Goal: Information Seeking & Learning: Learn about a topic

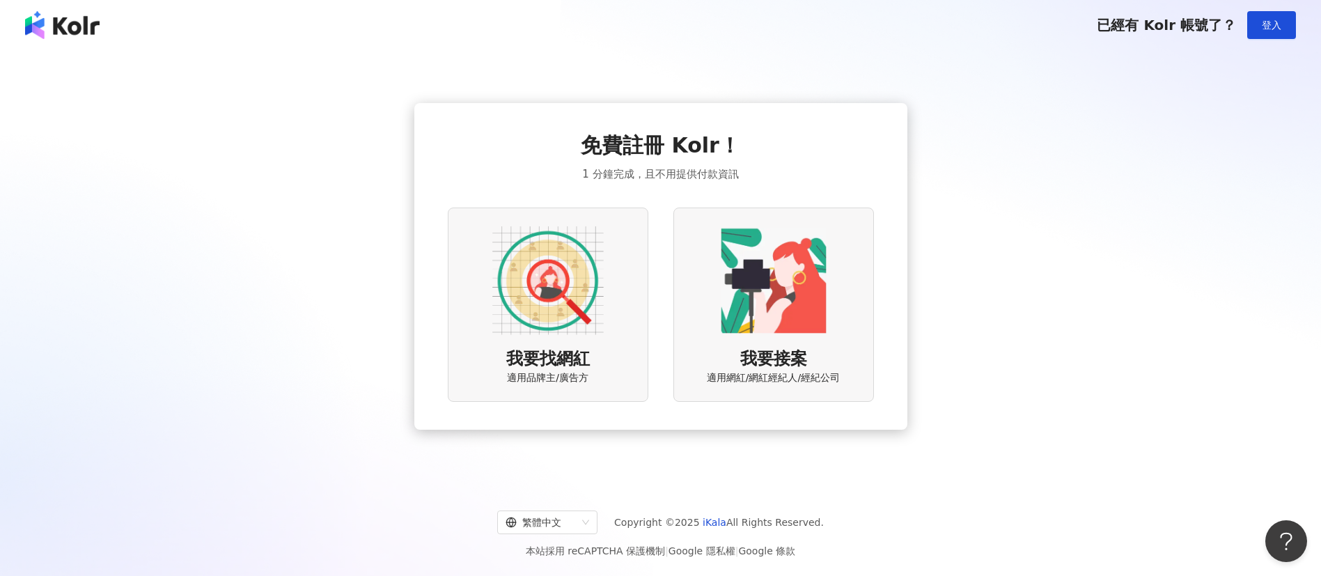
click at [52, 14] on img at bounding box center [62, 25] width 75 height 28
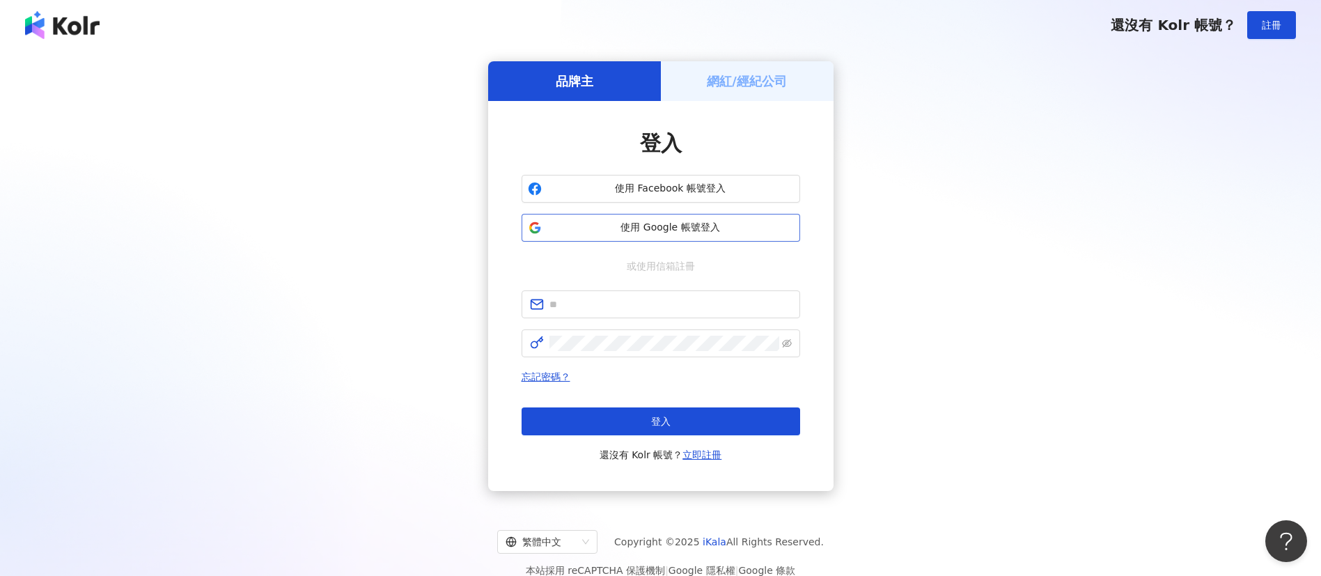
click at [644, 238] on button "使用 Google 帳號登入" at bounding box center [661, 228] width 279 height 28
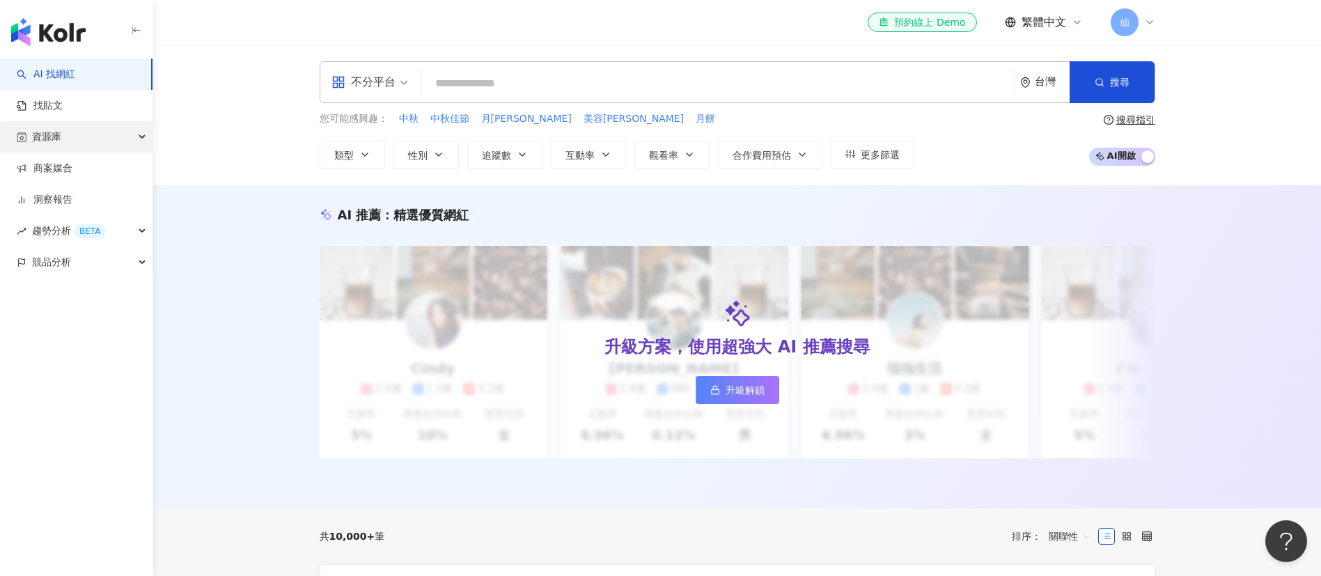
click at [94, 121] on div "資源庫" at bounding box center [76, 136] width 152 height 31
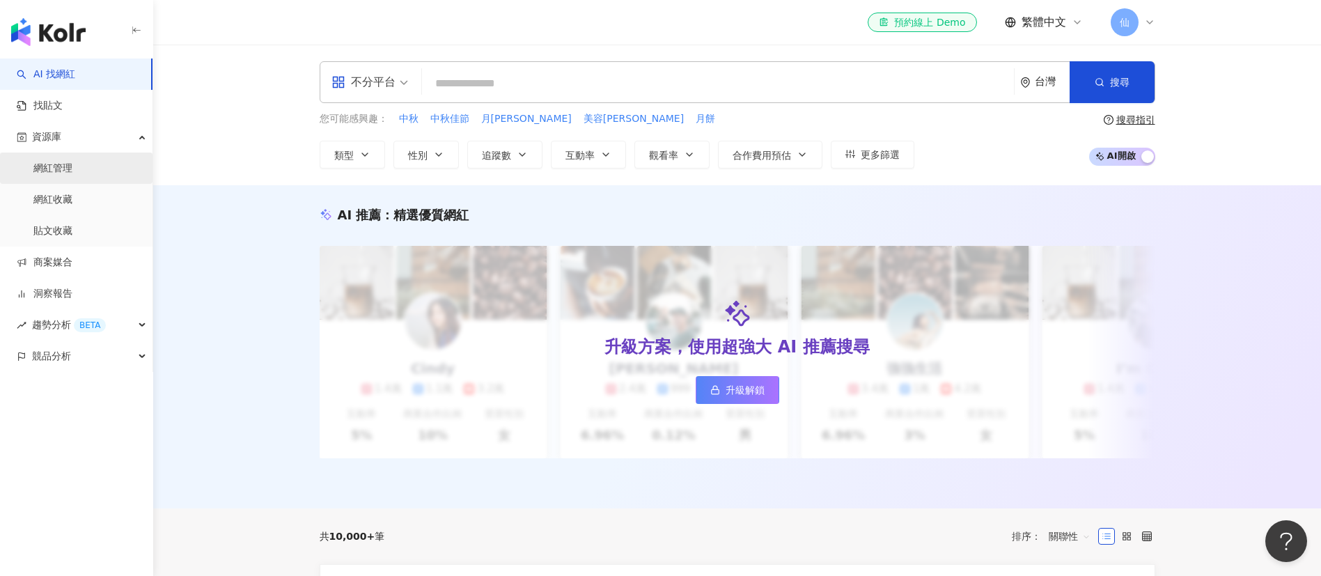
click at [72, 162] on link "網紅管理" at bounding box center [52, 169] width 39 height 14
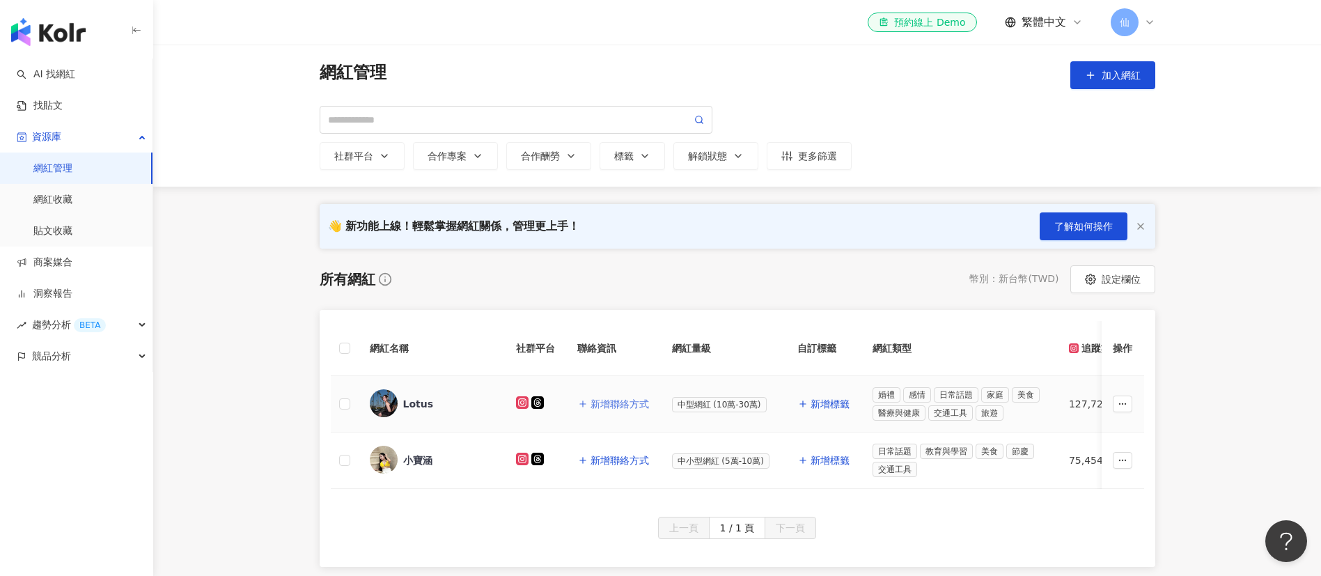
click at [599, 406] on span "新增聯絡方式" at bounding box center [619, 403] width 58 height 11
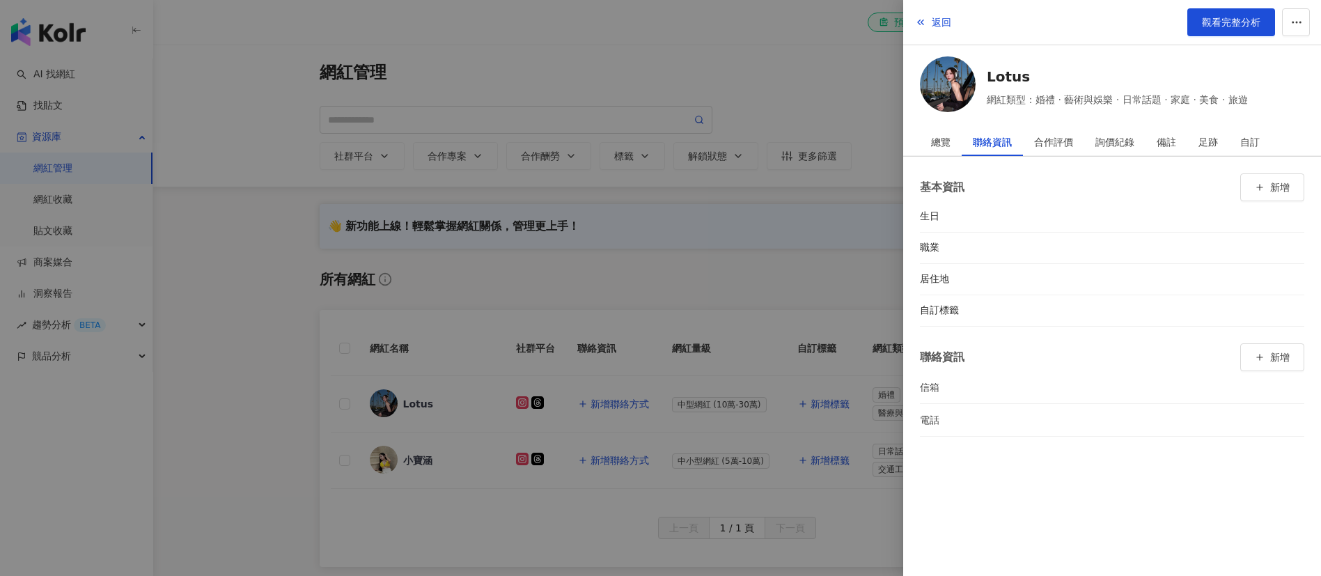
click at [674, 274] on div at bounding box center [660, 288] width 1321 height 576
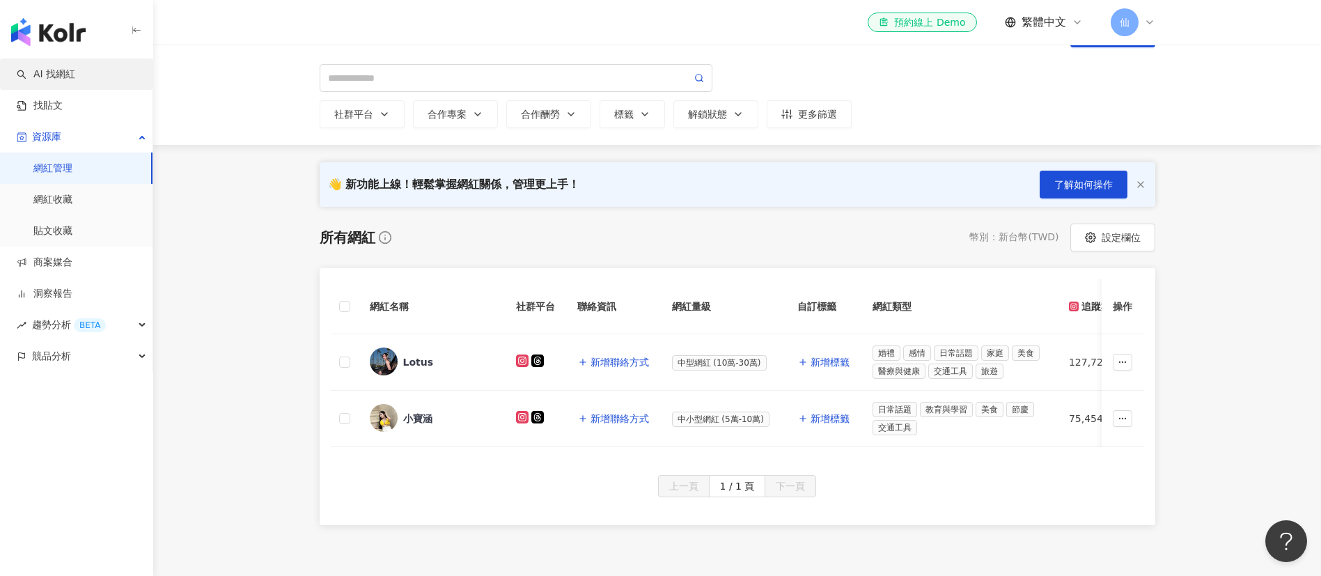
click at [75, 81] on link "AI 找網紅" at bounding box center [46, 75] width 58 height 14
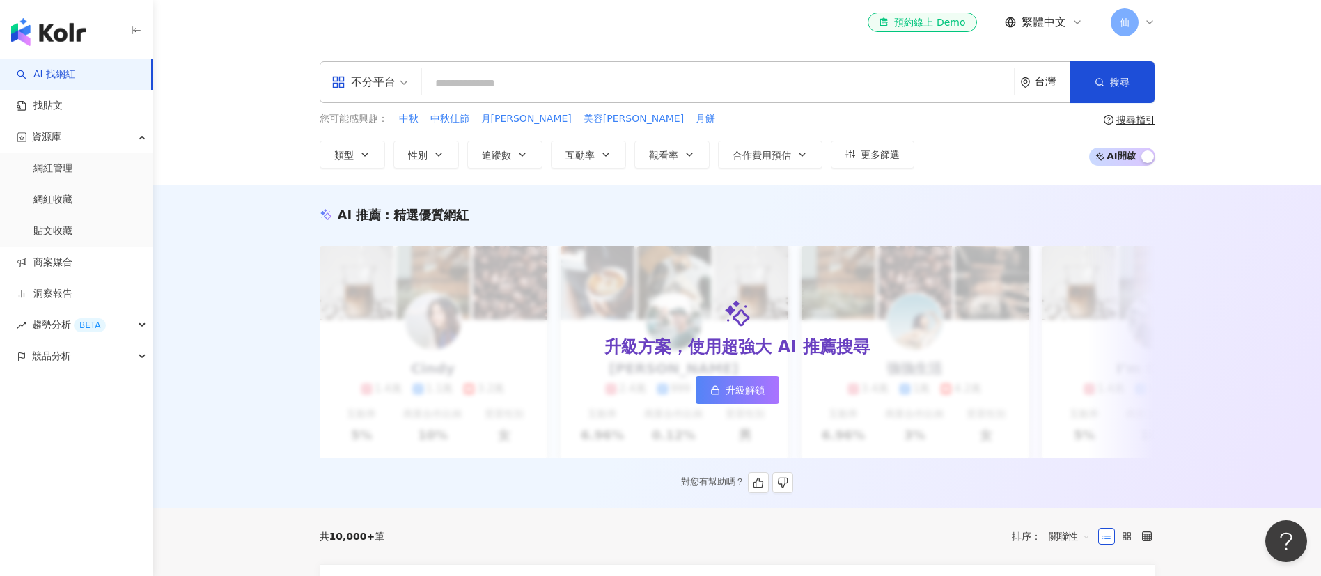
click at [748, 396] on span "升級解鎖" at bounding box center [745, 389] width 39 height 11
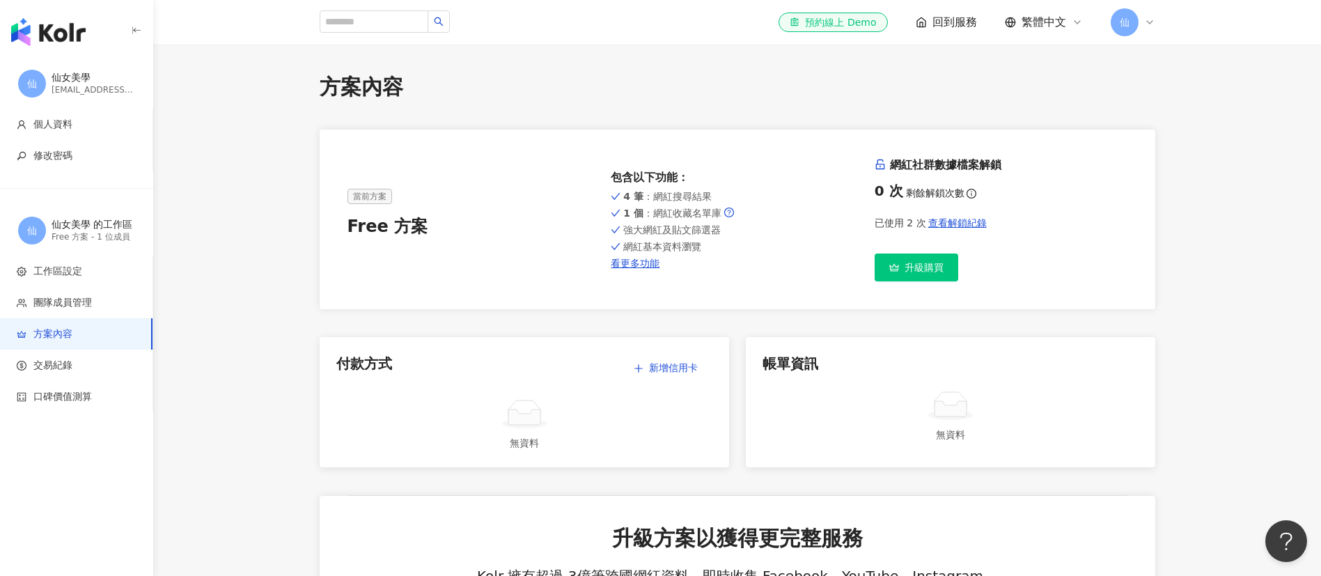
click at [96, 16] on div "button" at bounding box center [76, 29] width 153 height 58
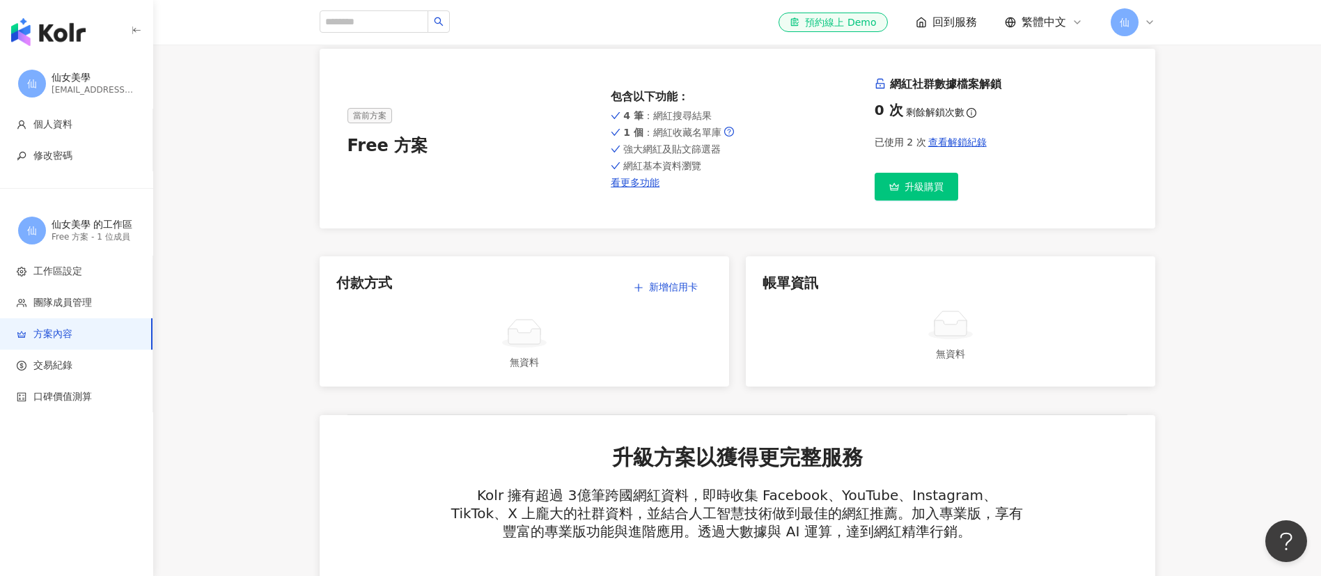
scroll to position [84, 0]
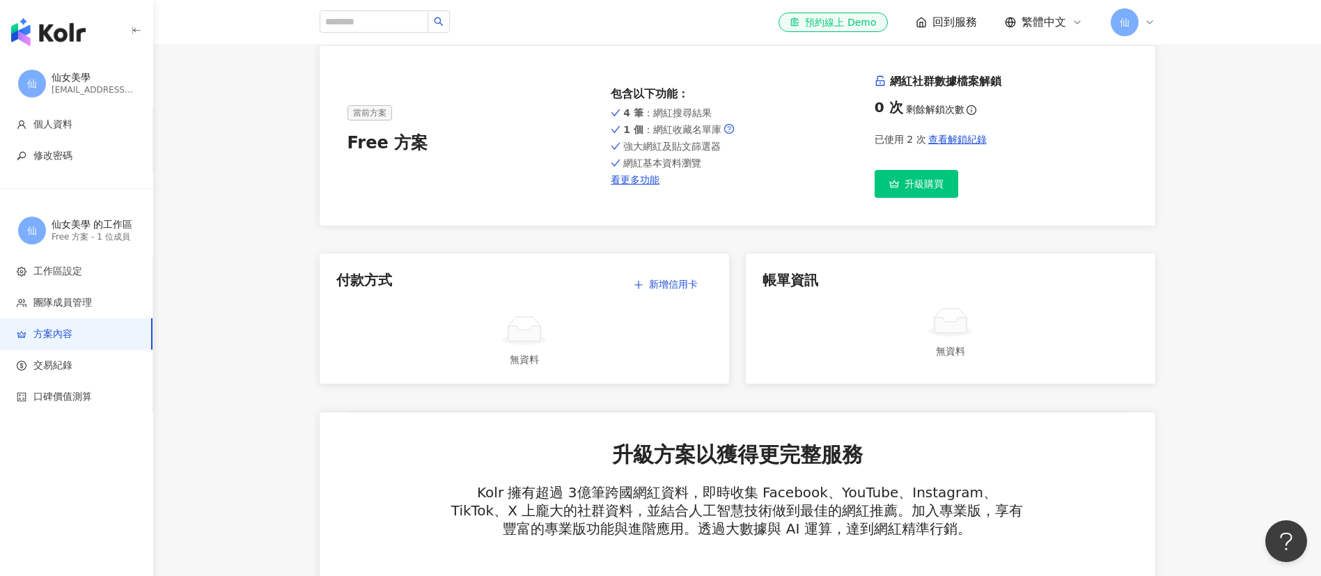
click at [54, 31] on img "button" at bounding box center [48, 32] width 75 height 28
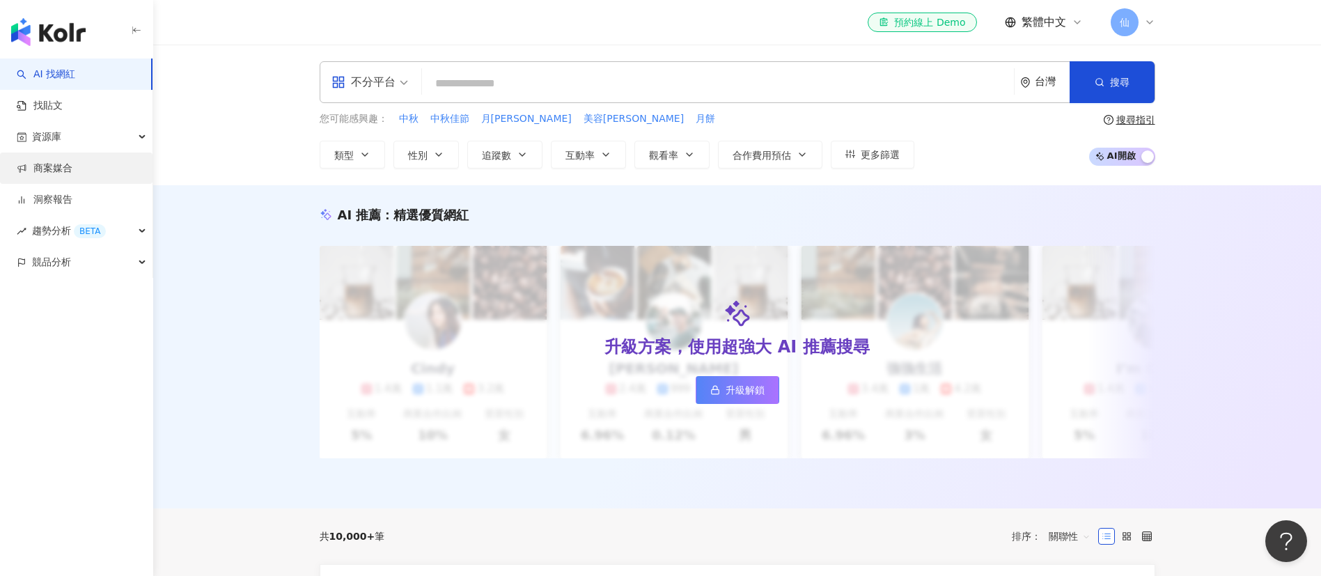
click at [61, 175] on link "商案媒合" at bounding box center [45, 169] width 56 height 14
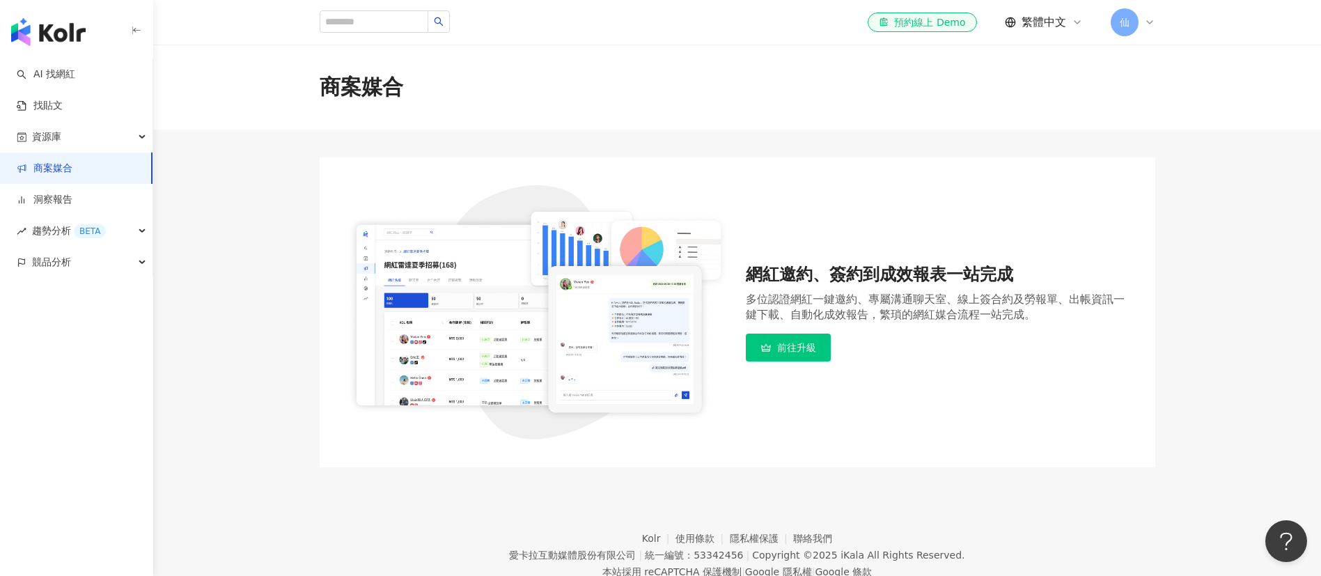
click at [795, 359] on link "前往升級" at bounding box center [788, 348] width 85 height 28
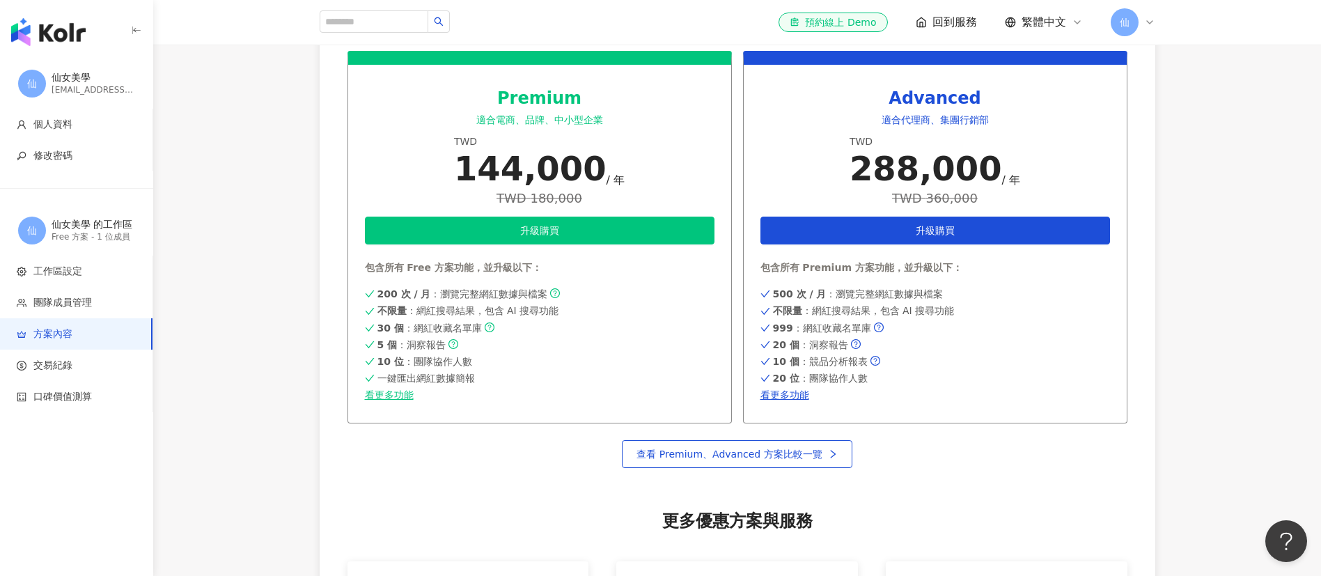
scroll to position [710, 0]
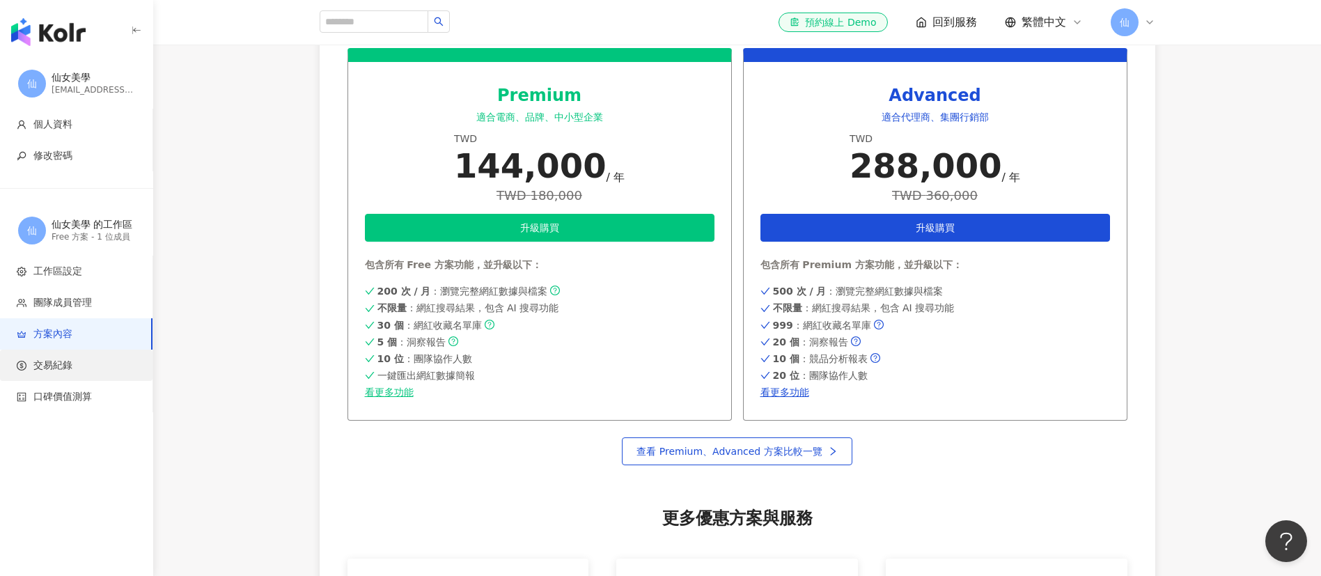
click at [106, 371] on span "交易紀錄" at bounding box center [79, 366] width 125 height 14
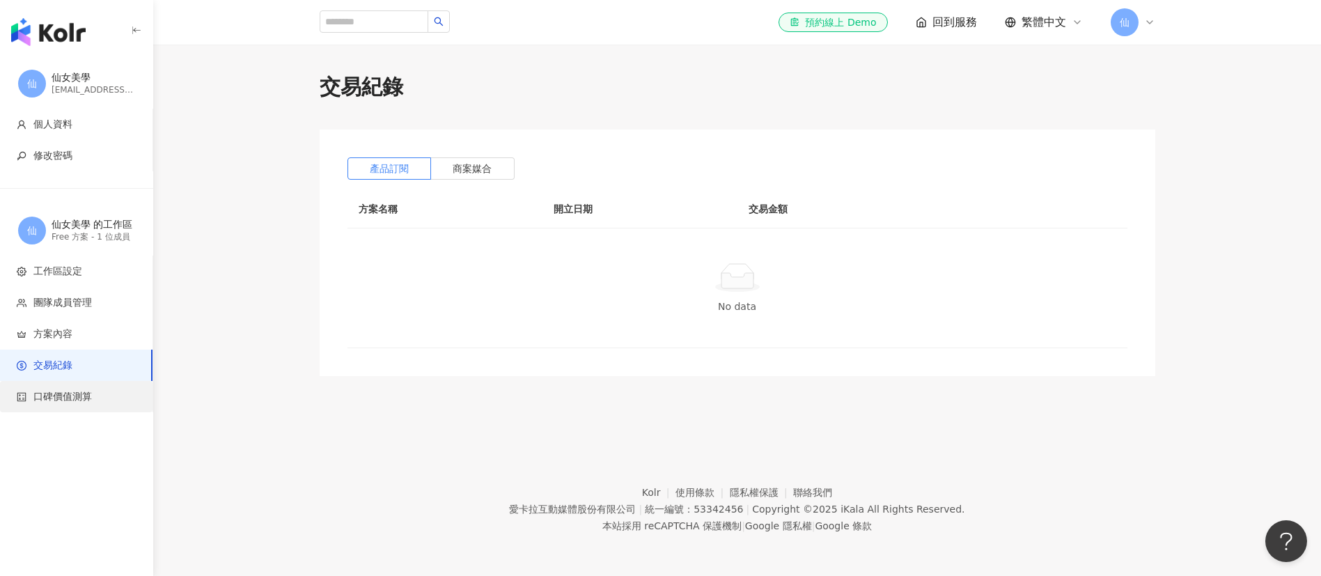
click at [95, 388] on li "口碑價值測算" at bounding box center [76, 396] width 152 height 31
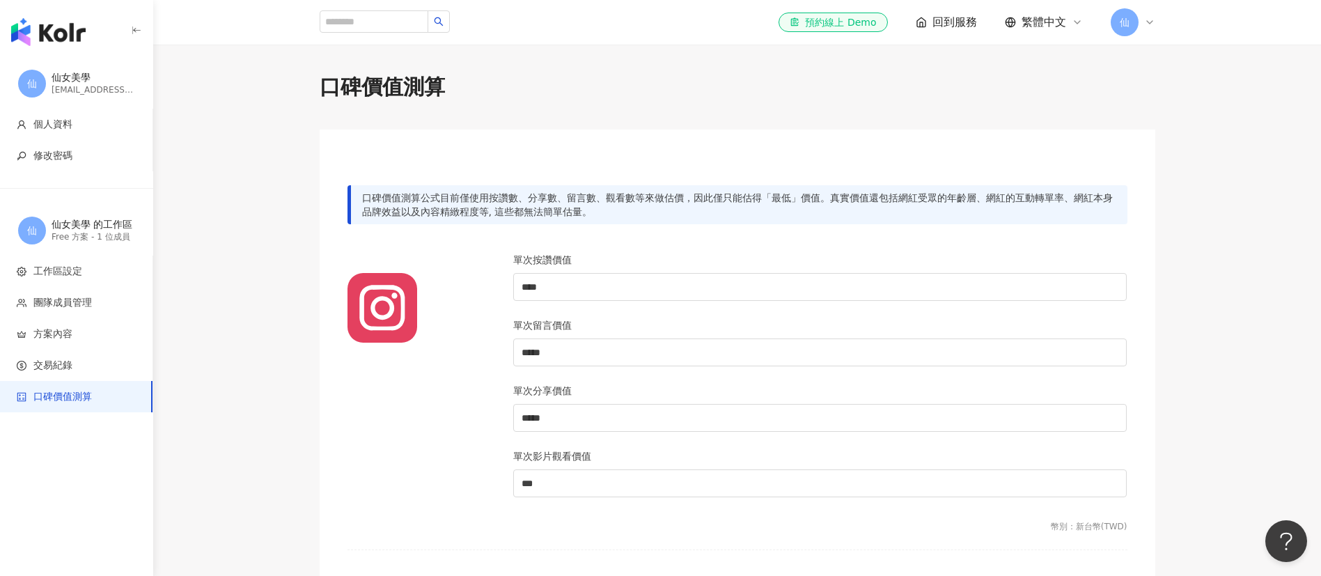
drag, startPoint x: 95, startPoint y: 387, endPoint x: 313, endPoint y: 210, distance: 281.1
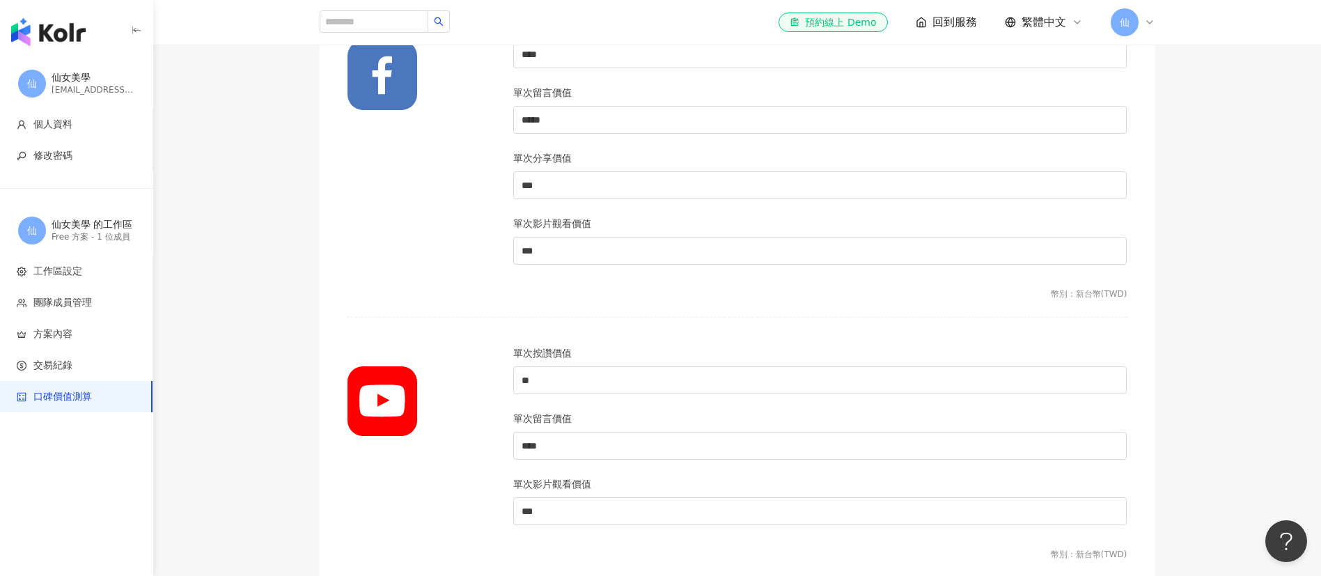
scroll to position [513, 0]
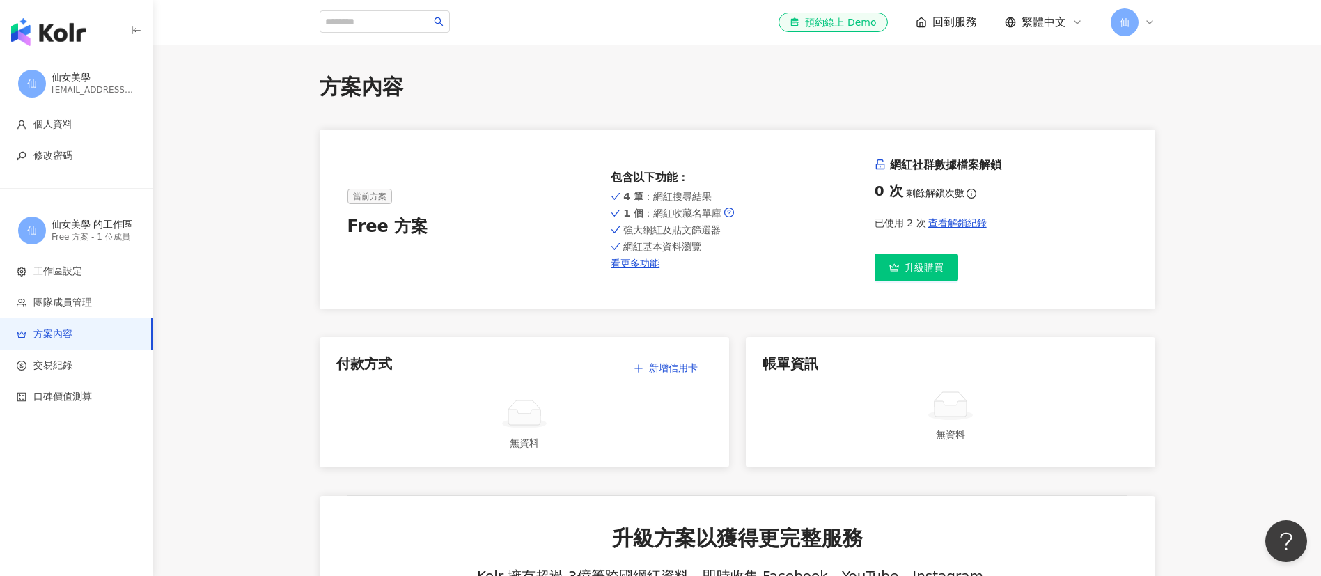
click at [932, 21] on span "回到服務" at bounding box center [954, 22] width 45 height 15
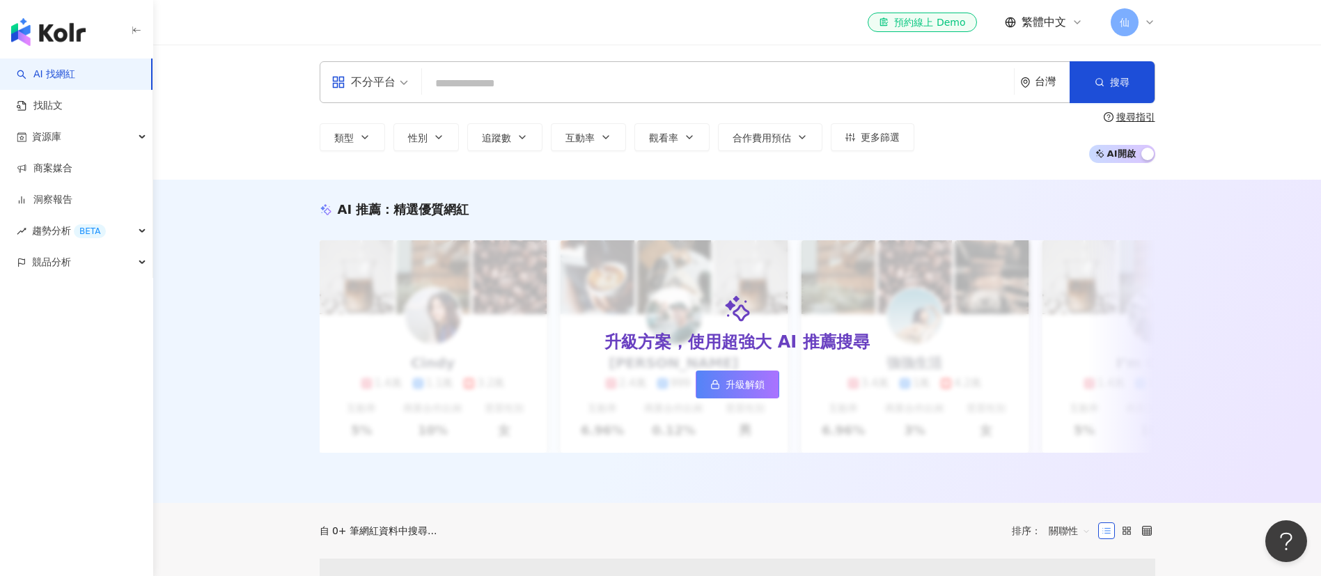
click at [932, 21] on div "el-icon-cs 預約線上 Demo" at bounding box center [922, 22] width 86 height 14
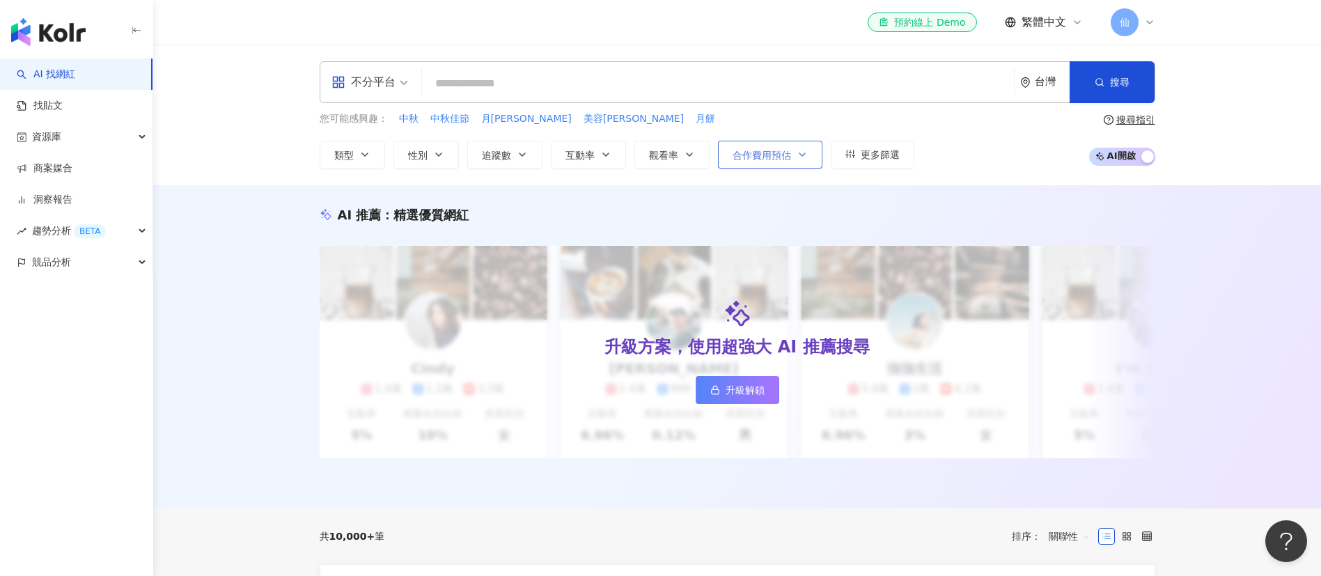
click at [779, 159] on span "合作費用預估" at bounding box center [762, 155] width 58 height 11
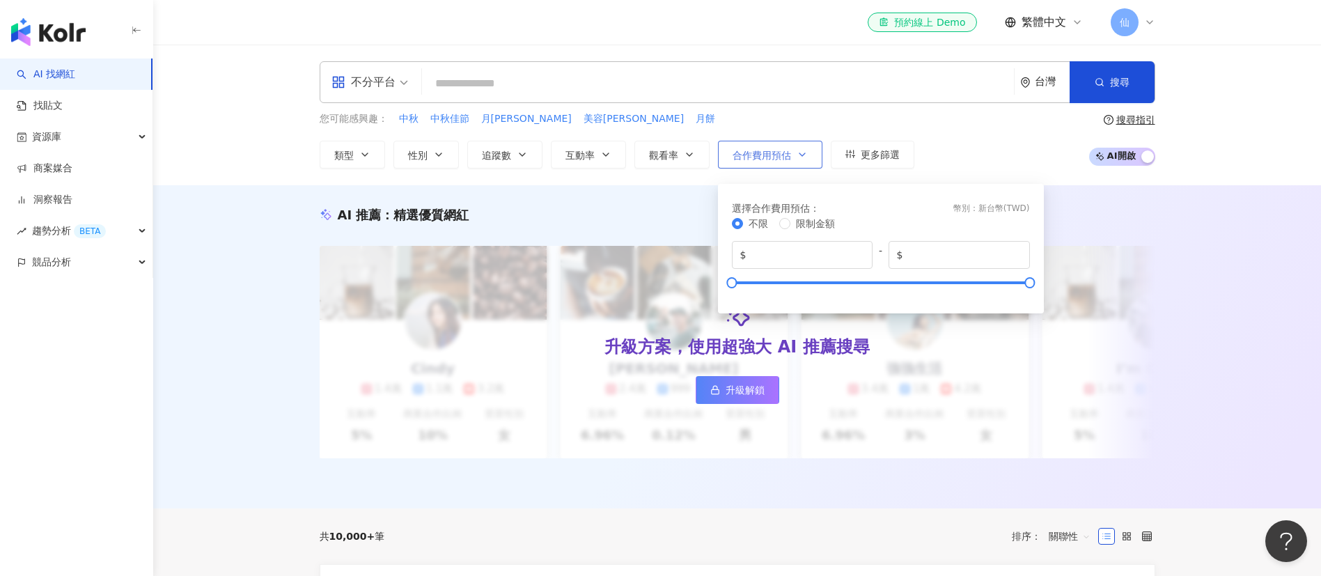
click at [779, 159] on span "合作費用預估" at bounding box center [762, 155] width 58 height 11
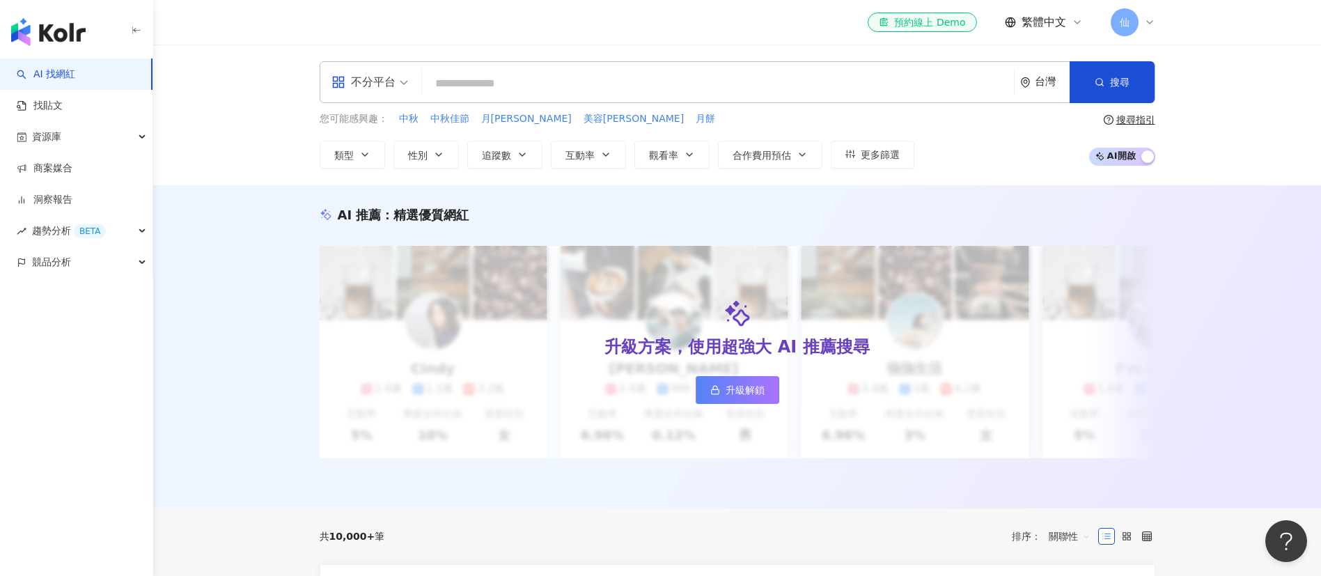
click at [1141, 155] on div "button" at bounding box center [1147, 158] width 13 height 18
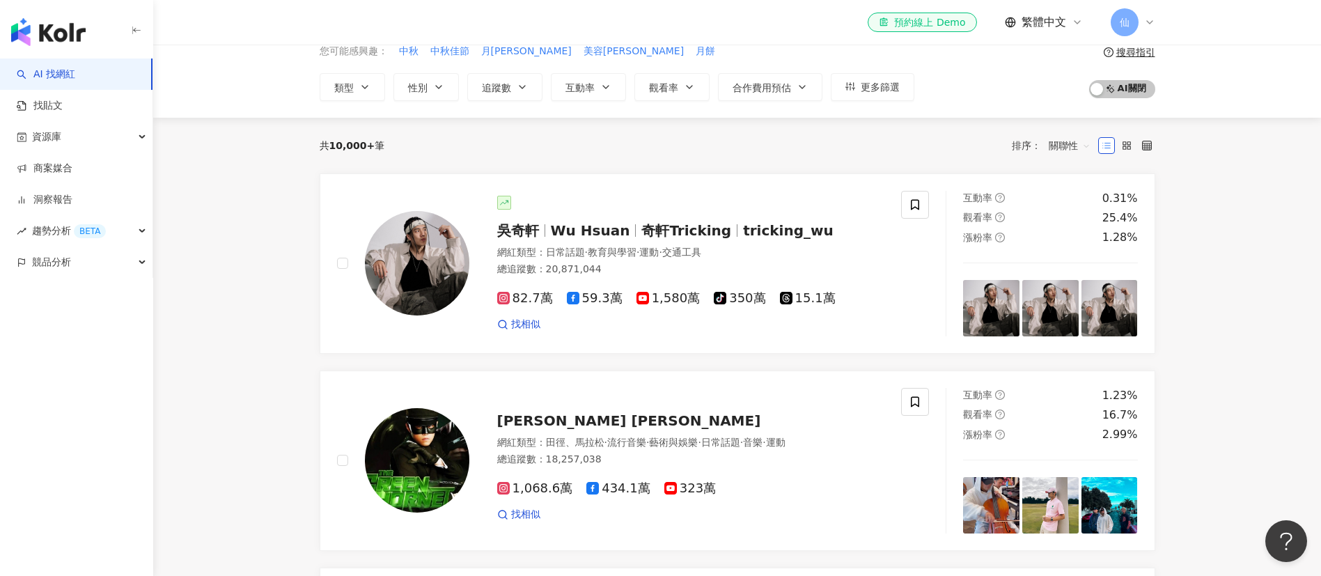
scroll to position [6, 0]
